Goal: Information Seeking & Learning: Learn about a topic

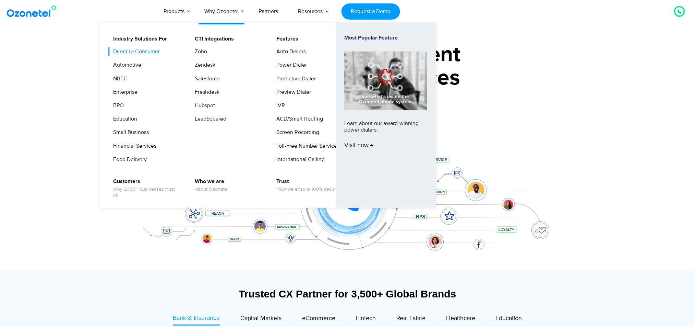
click at [131, 49] on link "Direct to Consumer" at bounding box center [135, 51] width 52 height 9
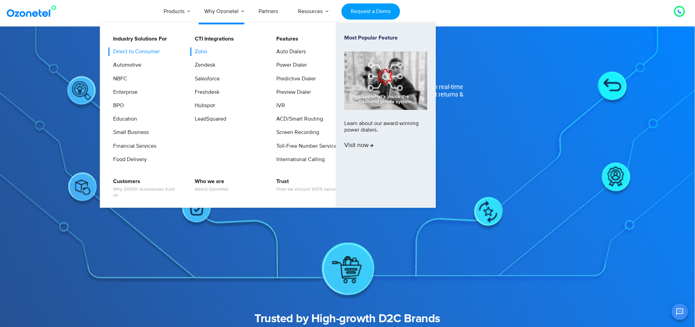
click at [206, 51] on link "Zoho" at bounding box center [199, 51] width 18 height 9
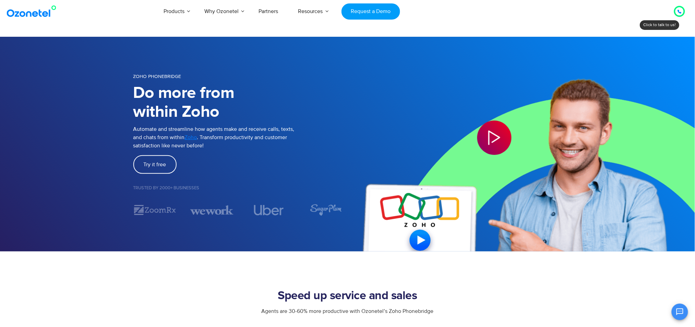
click at [459, 271] on section "Speed up service and sales Agents are 30-60% more productive with [PERSON_NAME]…" at bounding box center [347, 324] width 695 height 146
